Goal: Information Seeking & Learning: Learn about a topic

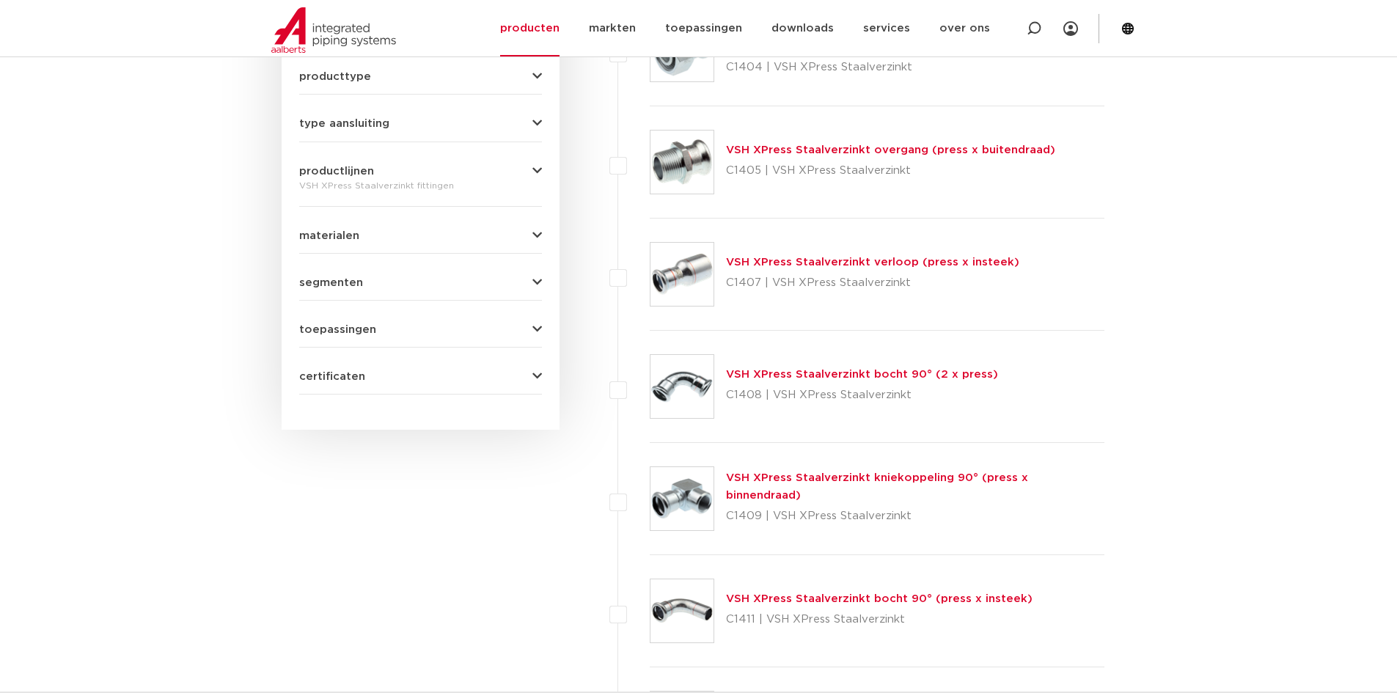
scroll to position [660, 0]
drag, startPoint x: 113, startPoint y: 362, endPoint x: 126, endPoint y: 359, distance: 13.7
click at [884, 264] on link "VSH XPress Staalverzinkt verloop (press x insteek)" at bounding box center [872, 262] width 293 height 11
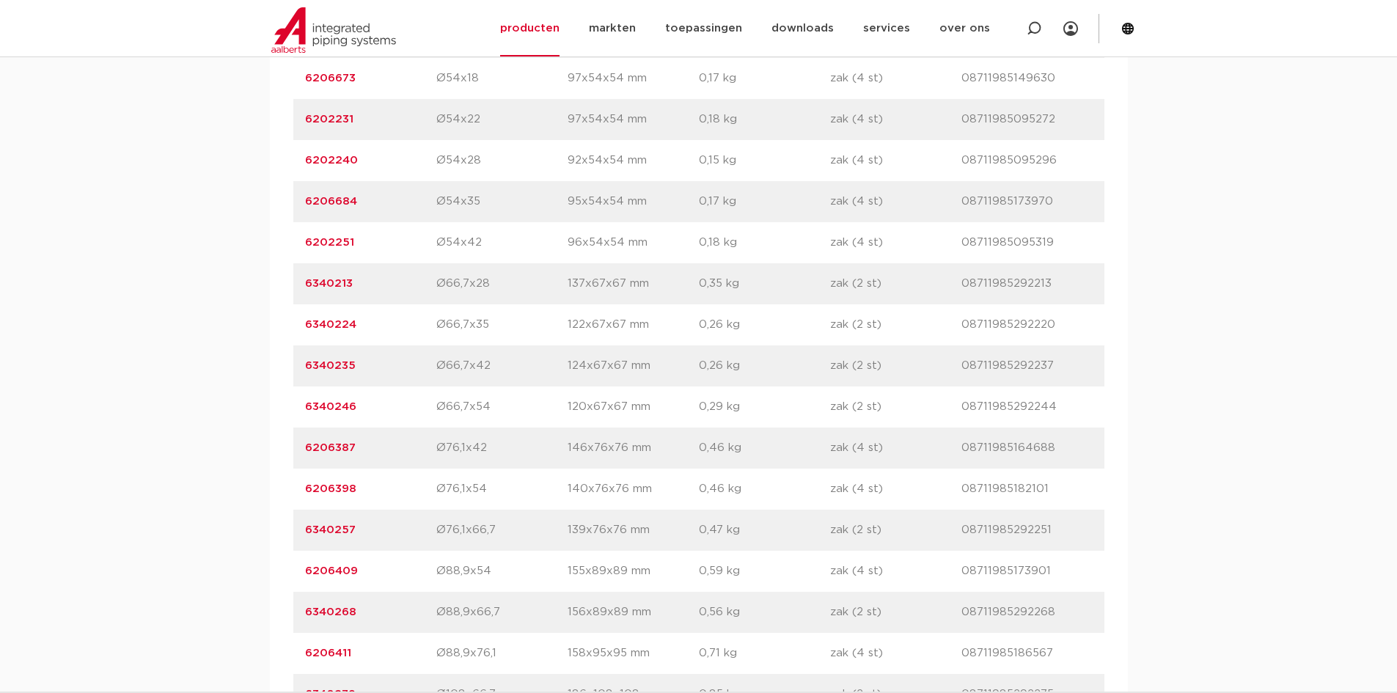
scroll to position [1687, 0]
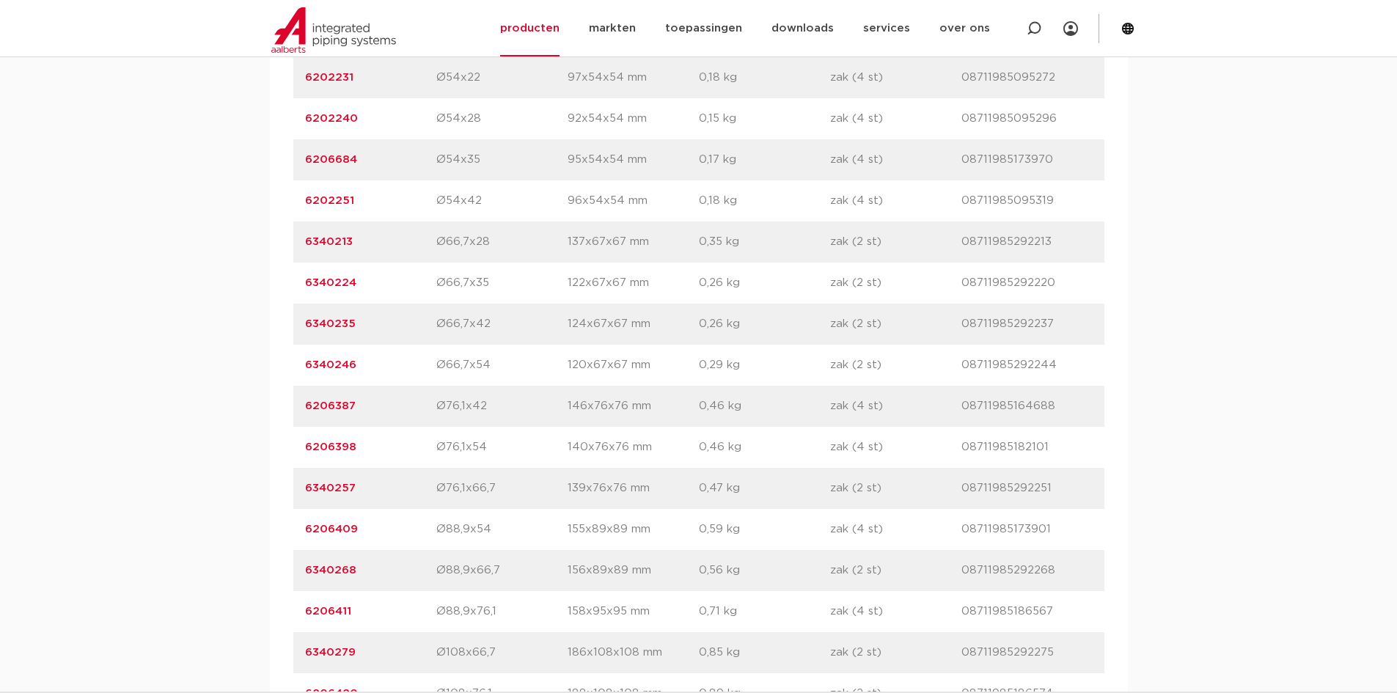
click at [336, 403] on link "6206387" at bounding box center [330, 405] width 51 height 11
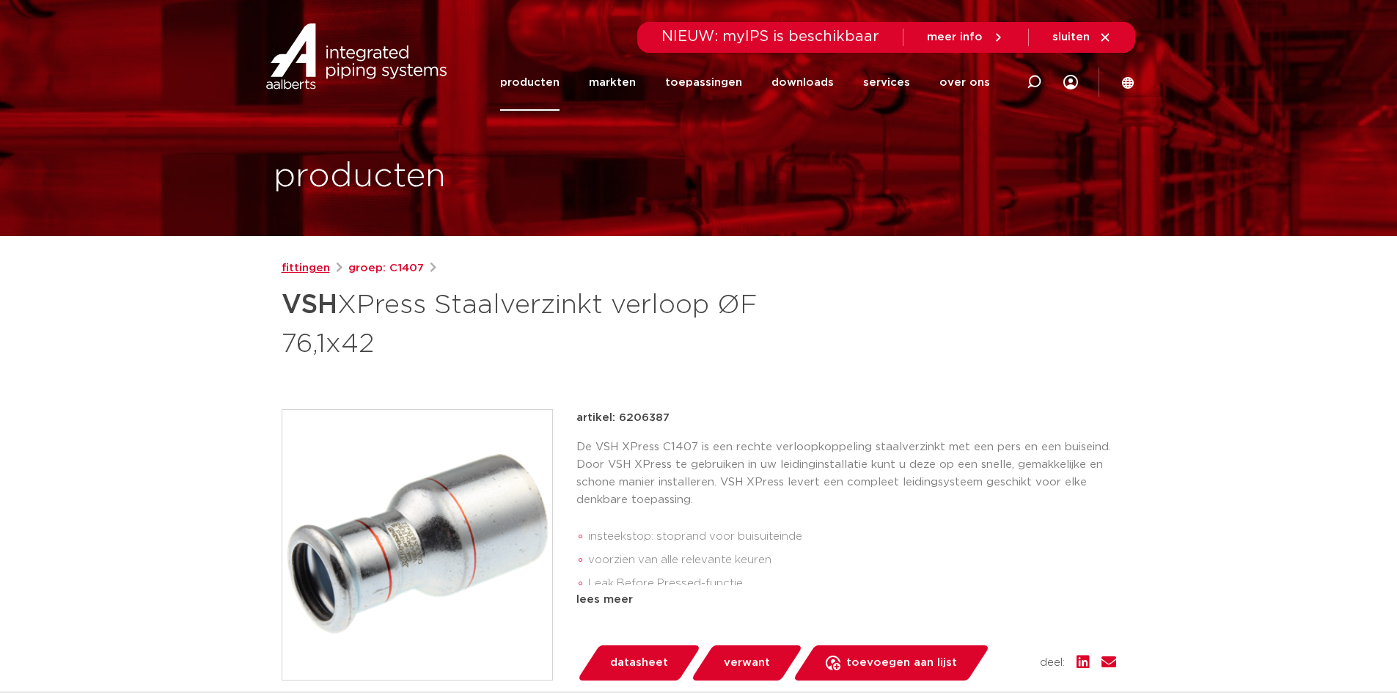
click at [301, 266] on link "fittingen" at bounding box center [306, 269] width 48 height 18
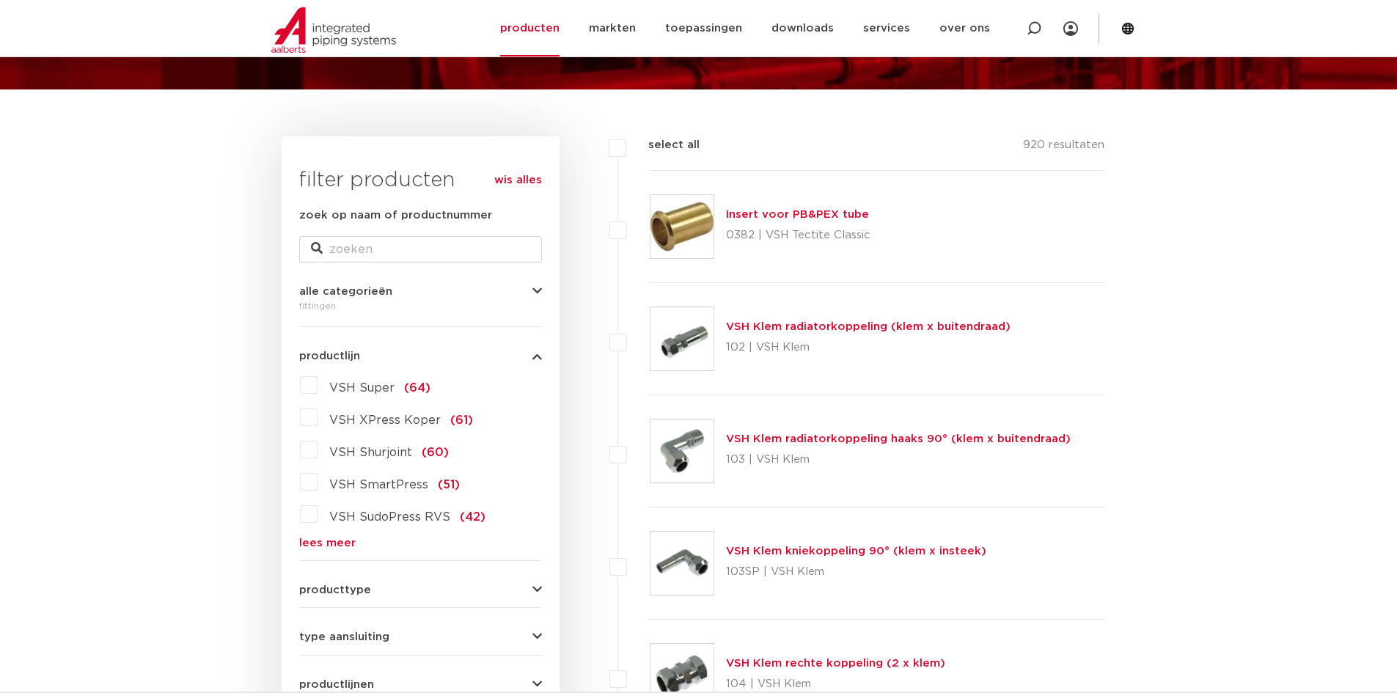
click at [323, 540] on link "lees meer" at bounding box center [420, 543] width 243 height 11
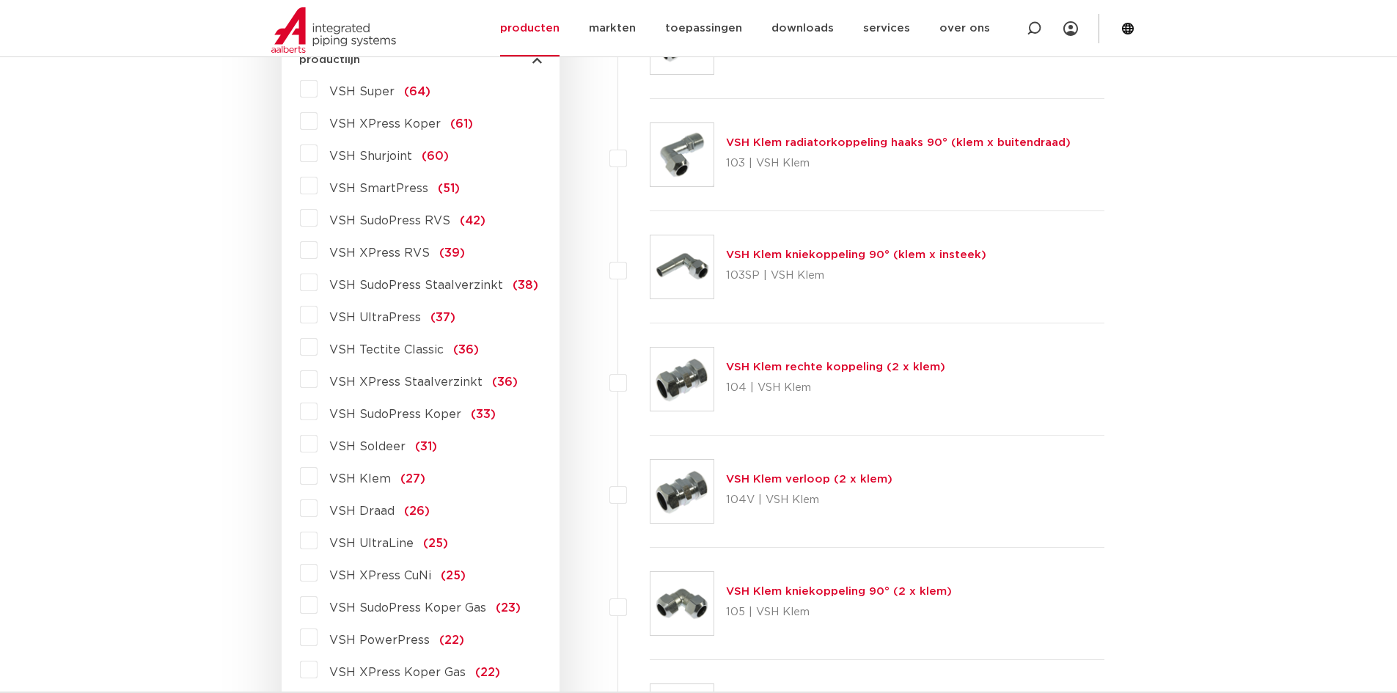
scroll to position [147, 0]
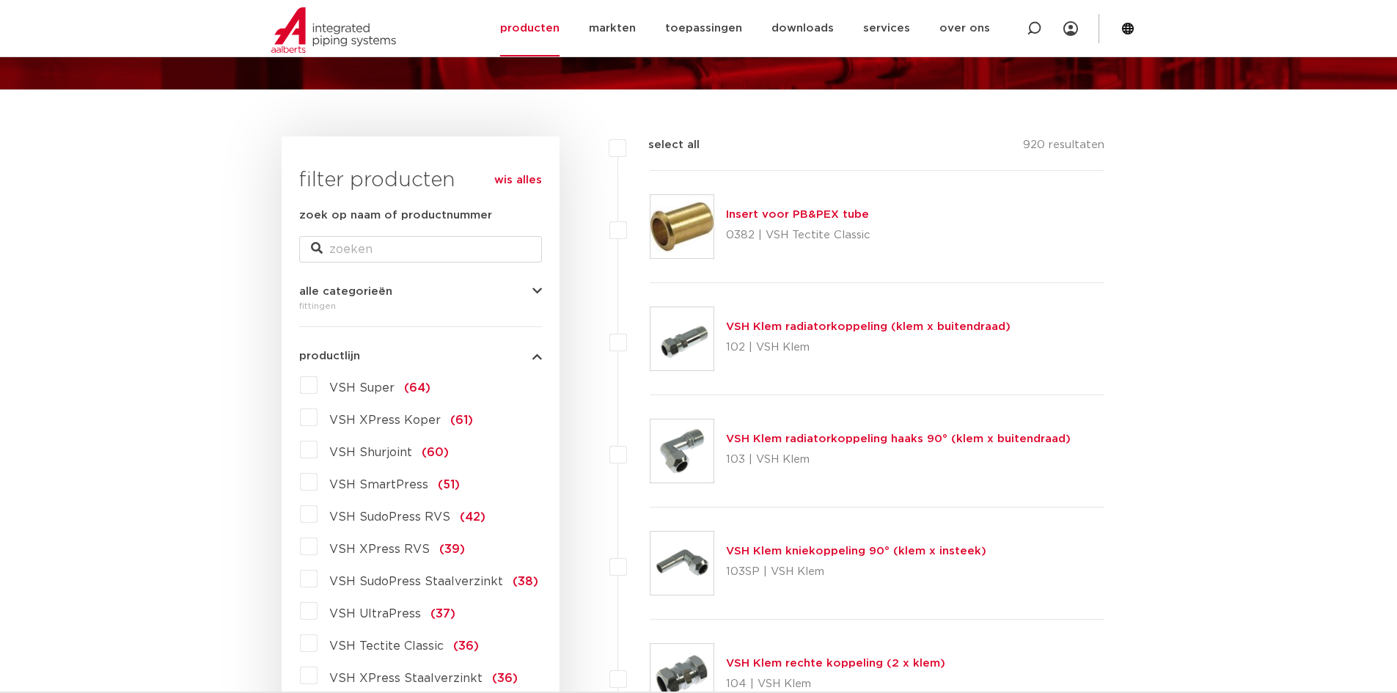
click at [368, 423] on span "VSH XPress Koper" at bounding box center [384, 420] width 111 height 12
click at [0, 0] on input "VSH XPress Koper (61)" at bounding box center [0, 0] width 0 height 0
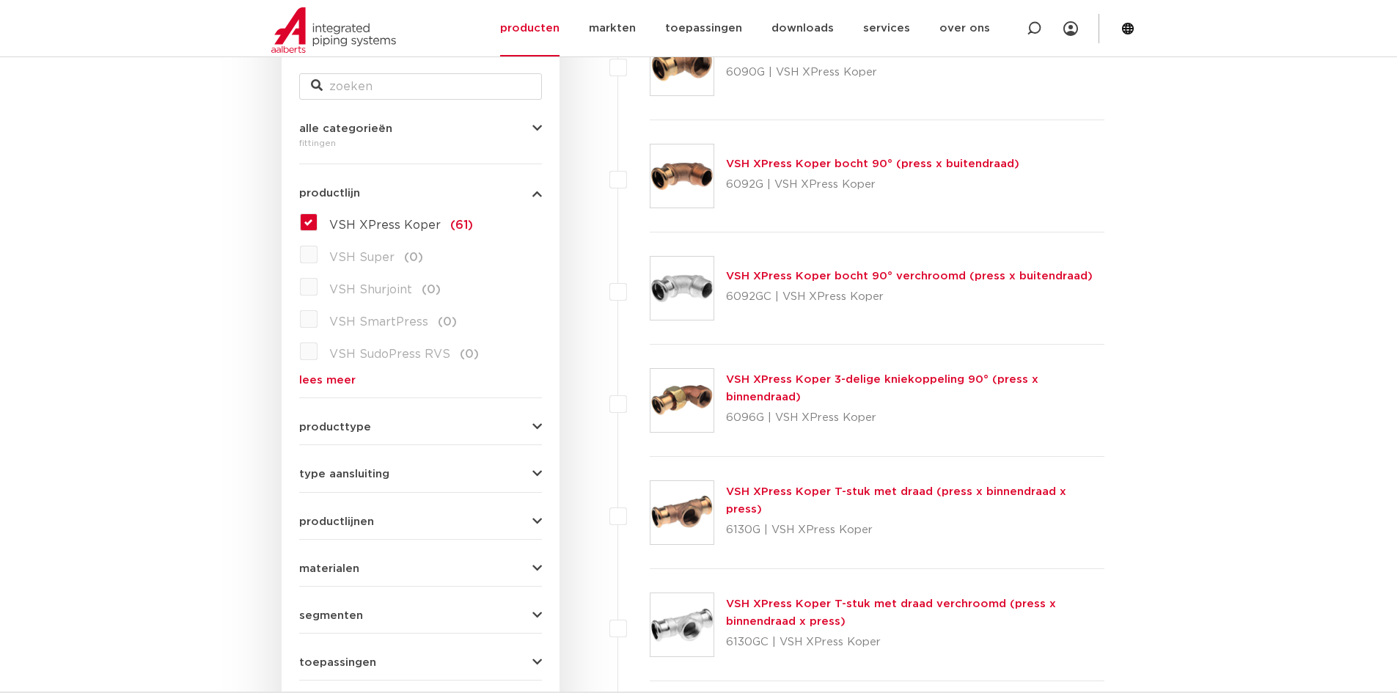
scroll to position [220, 0]
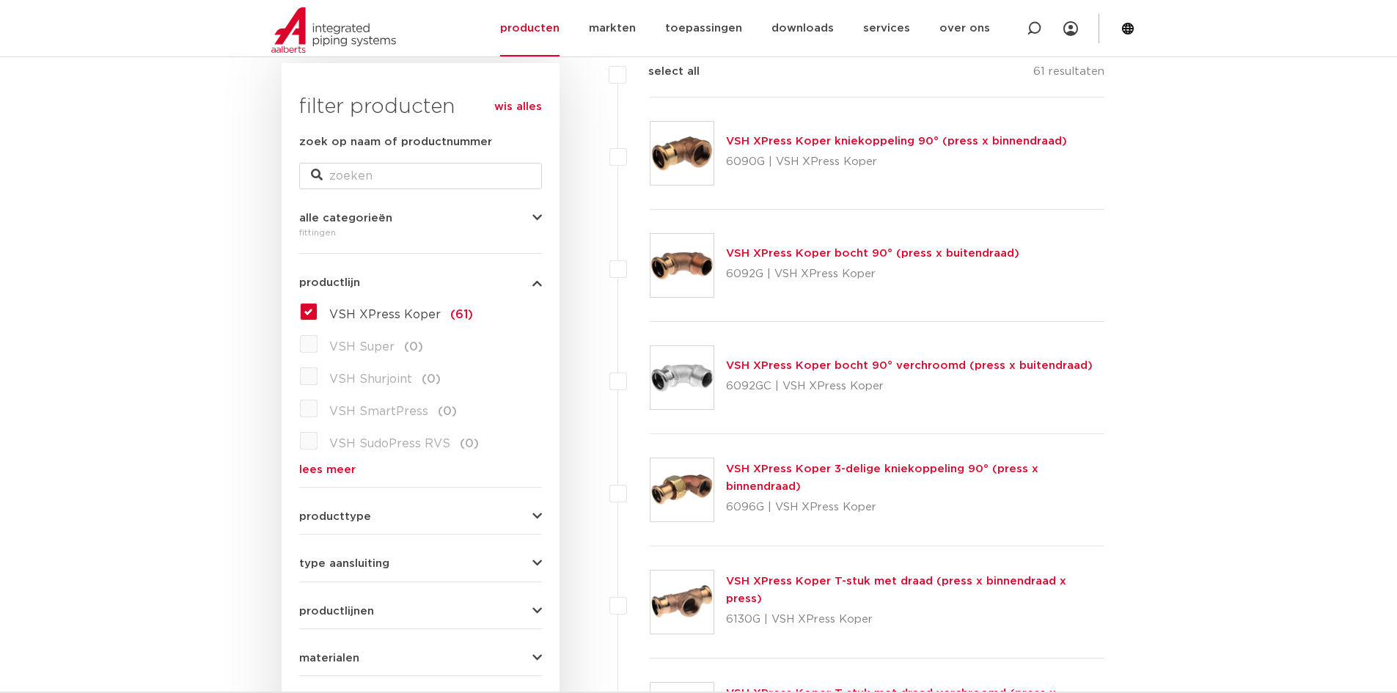
click at [750, 469] on link "VSH XPress Koper 3-delige kniekoppeling 90° (press x binnendraad)" at bounding box center [882, 478] width 312 height 29
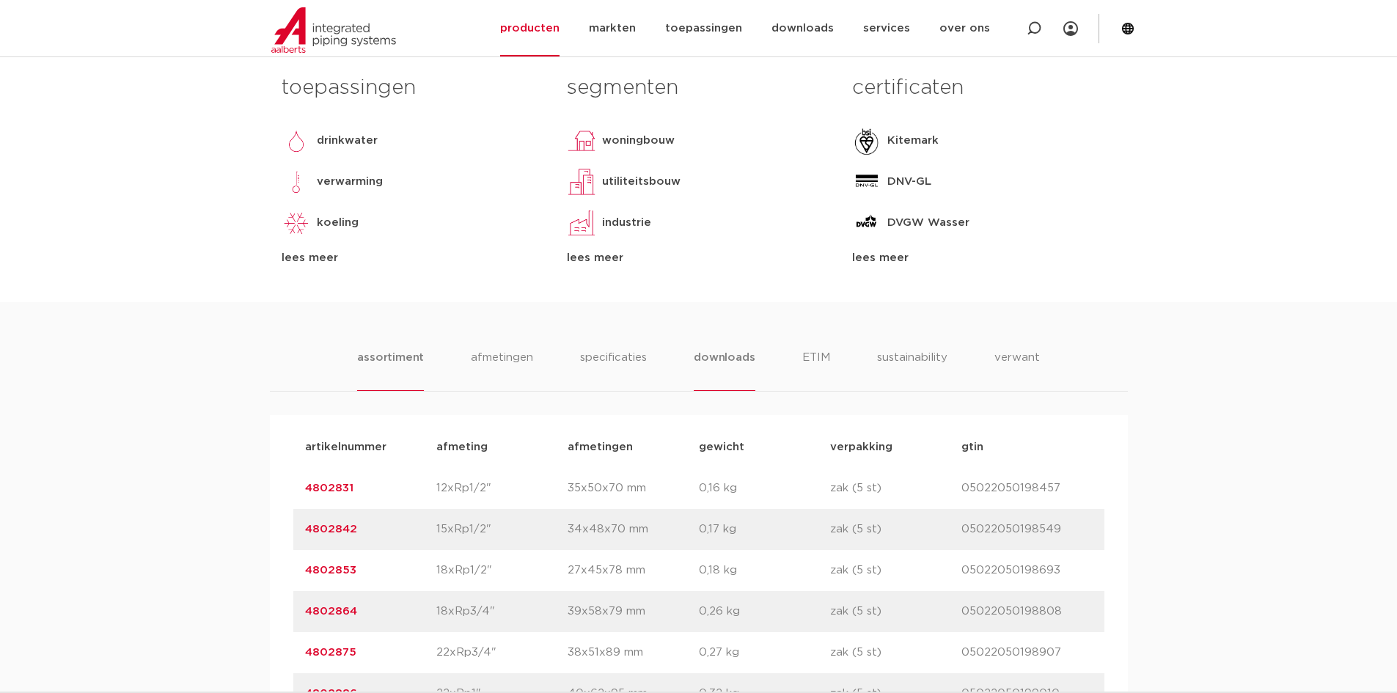
drag, startPoint x: 694, startPoint y: 360, endPoint x: 706, endPoint y: 360, distance: 12.5
click at [705, 360] on li "downloads" at bounding box center [724, 370] width 61 height 42
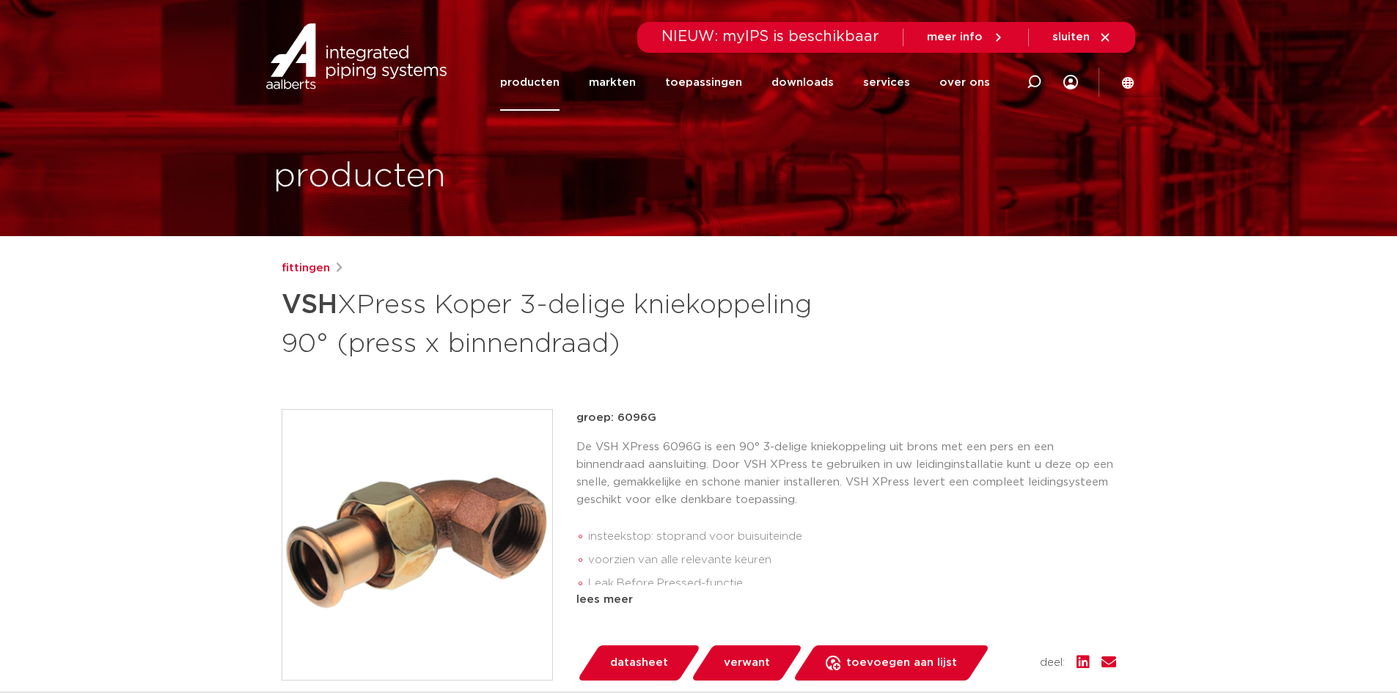
click at [526, 84] on link "producten" at bounding box center [529, 82] width 59 height 56
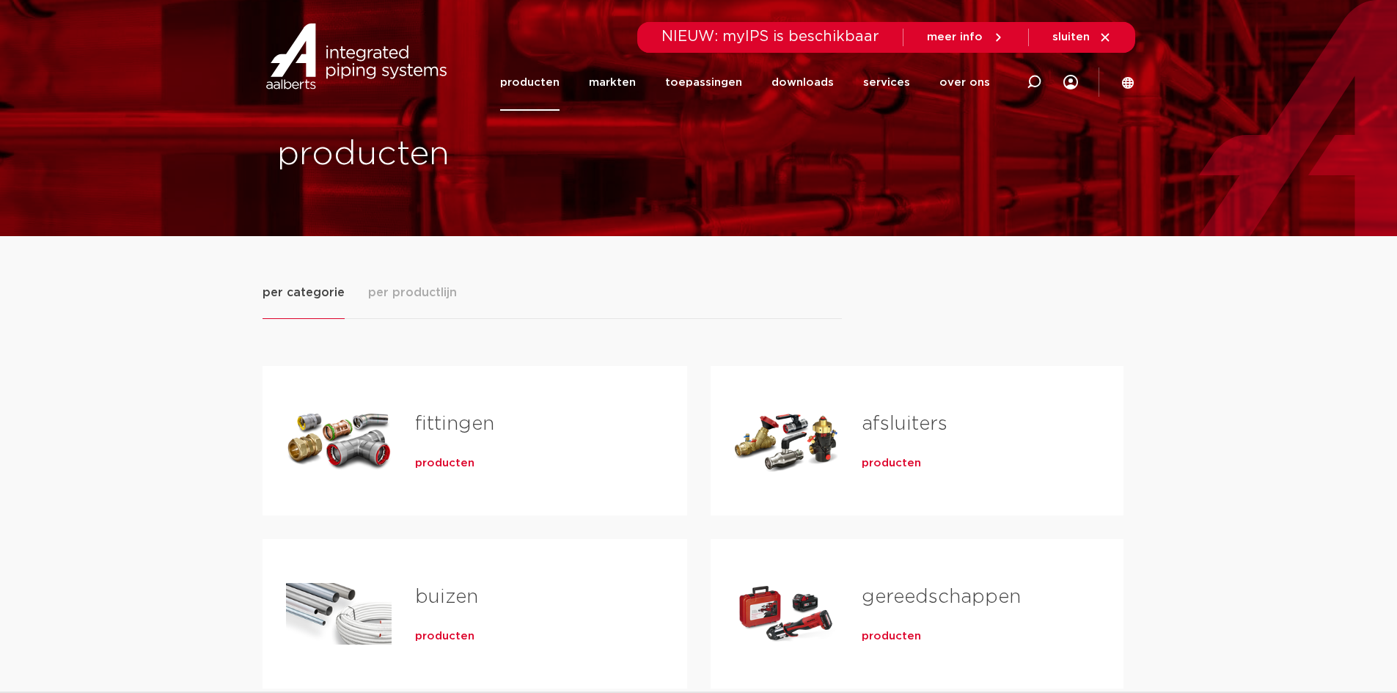
click at [451, 467] on span "producten" at bounding box center [444, 463] width 59 height 15
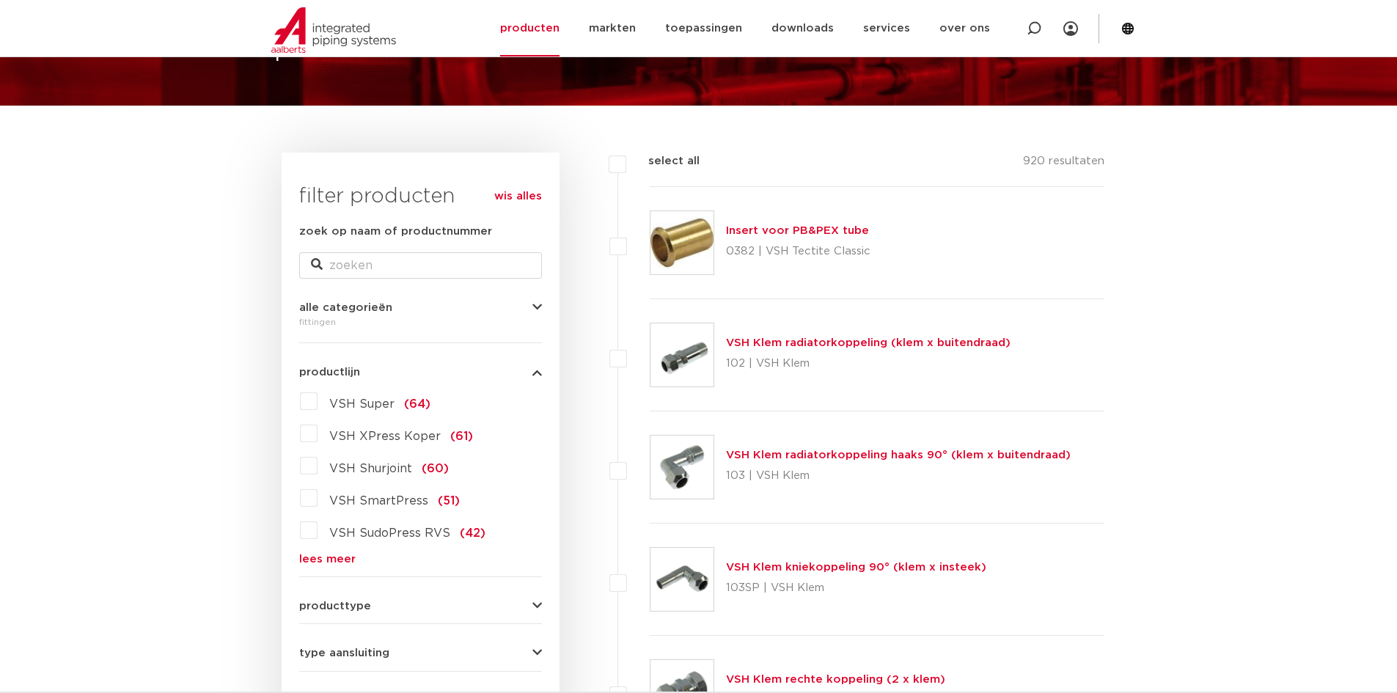
scroll to position [15, 0]
